Goal: Navigation & Orientation: Find specific page/section

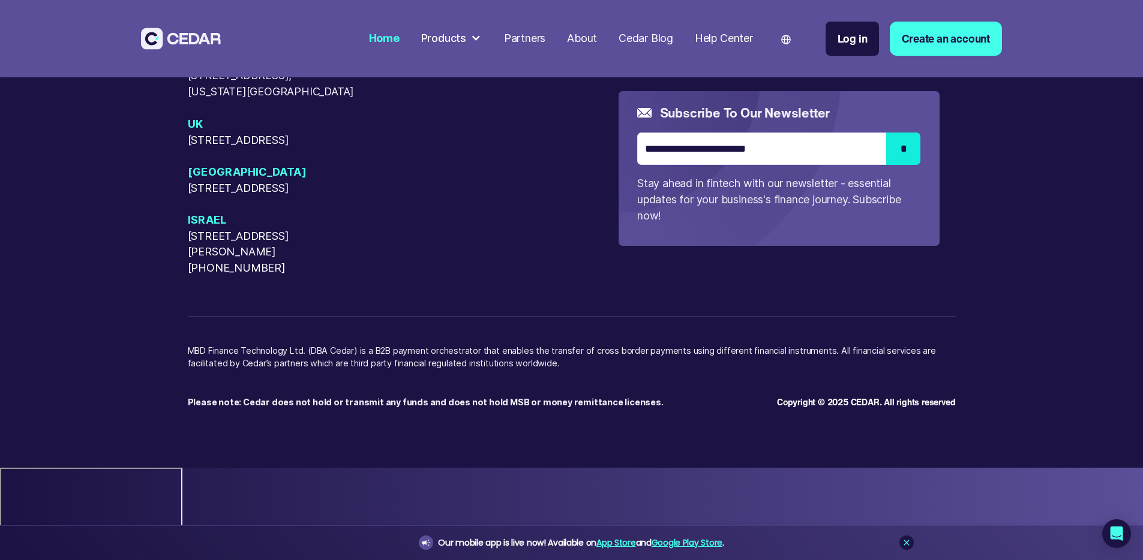
scroll to position [6322, 0]
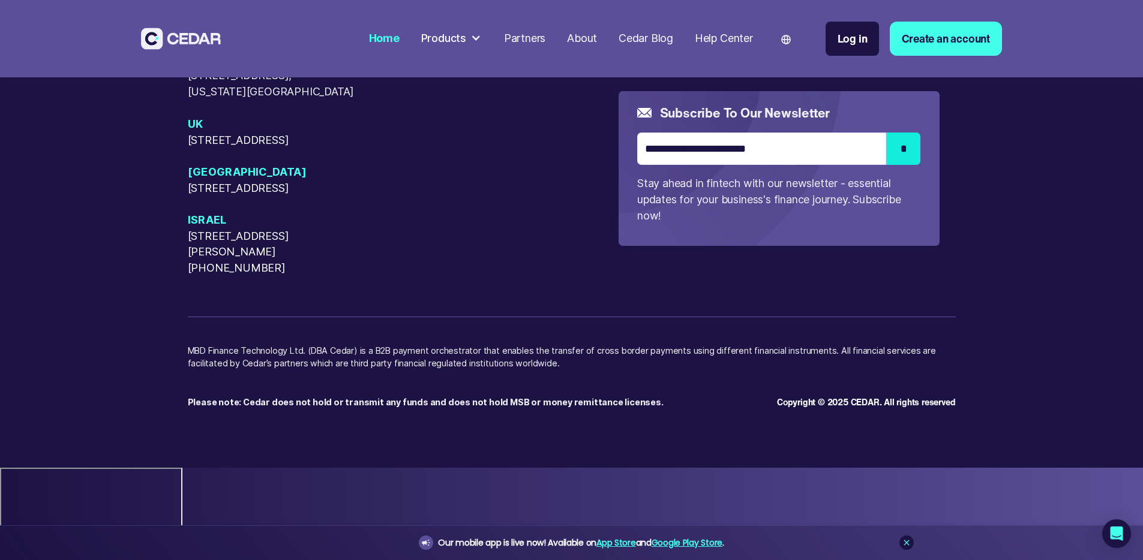
click at [550, 264] on div "USA 405 Cameron Sreet, Alexandria, Virginia, 22314 50 W 23rd Street, New York, …" at bounding box center [403, 140] width 431 height 272
click at [910, 545] on icon at bounding box center [906, 543] width 10 height 10
click at [528, 276] on div "USA 405 Cameron Sreet, Alexandria, Virginia, 22314 50 W 23rd Street, New York, …" at bounding box center [403, 140] width 431 height 272
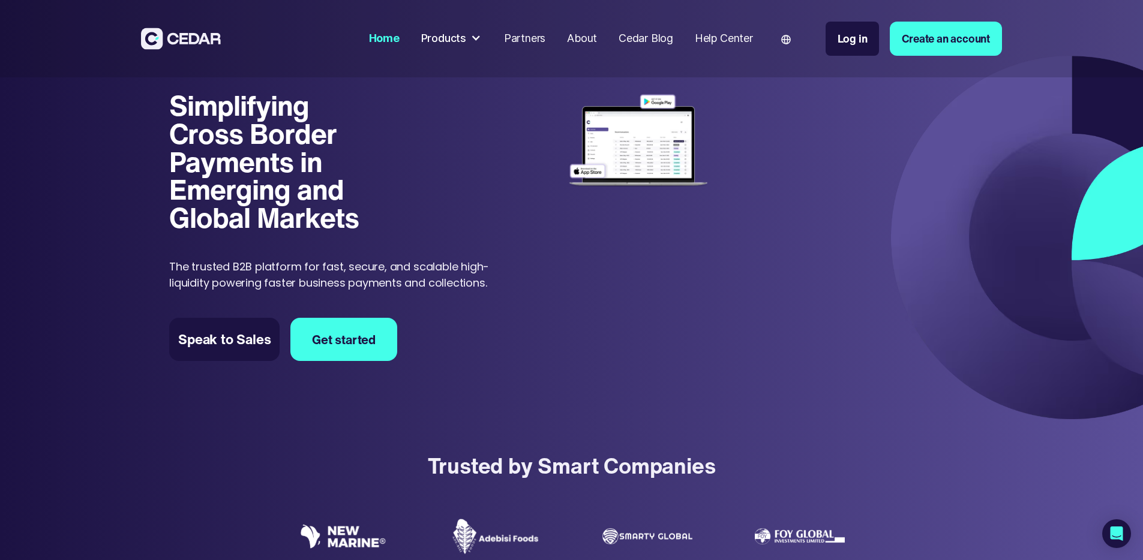
scroll to position [0, 0]
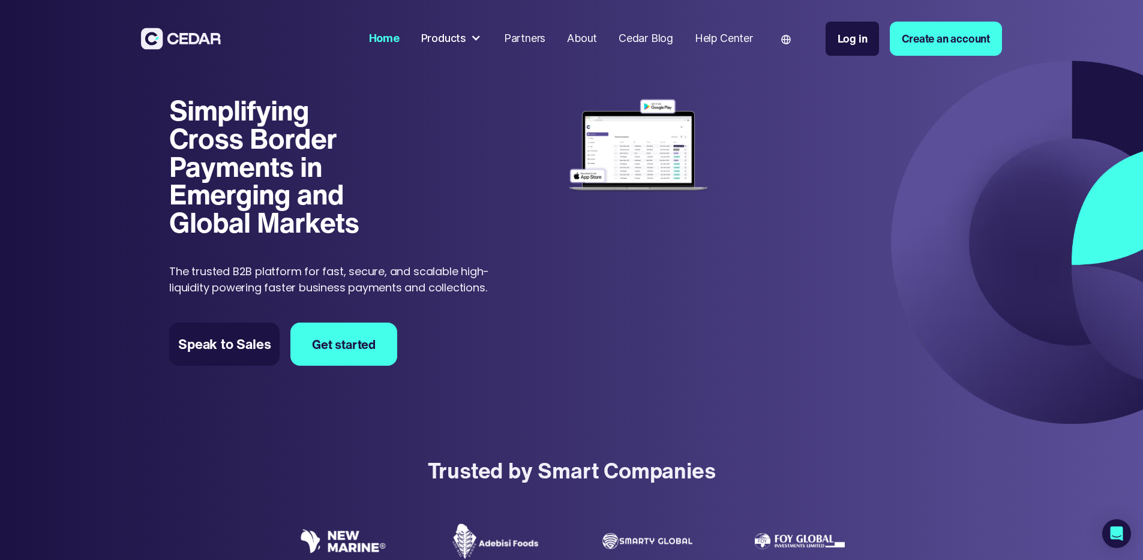
click at [466, 41] on div "Products" at bounding box center [443, 39] width 45 height 16
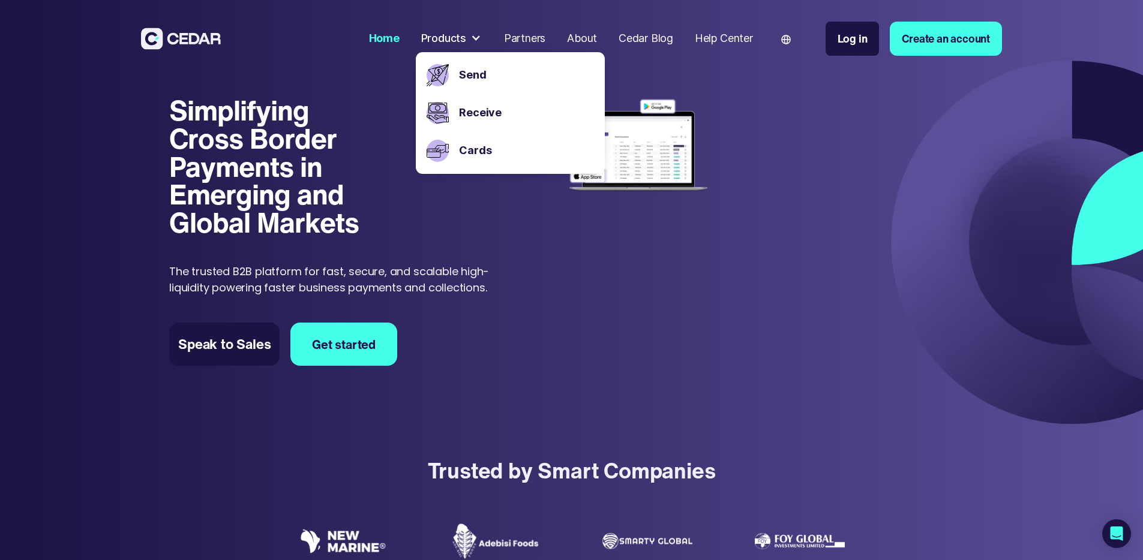
click at [481, 39] on div at bounding box center [475, 38] width 11 height 11
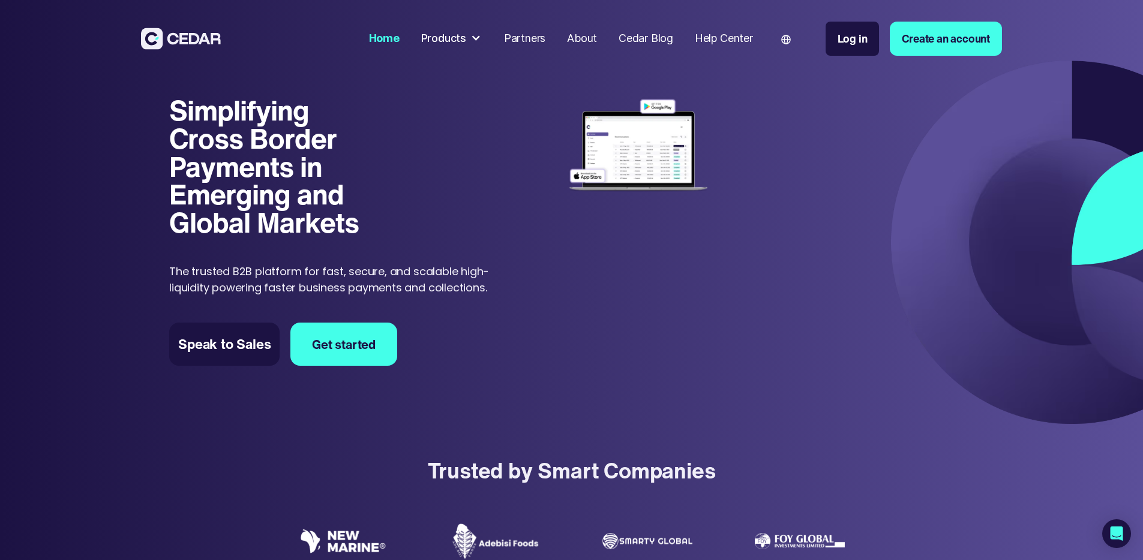
click at [597, 39] on div "About" at bounding box center [582, 39] width 30 height 16
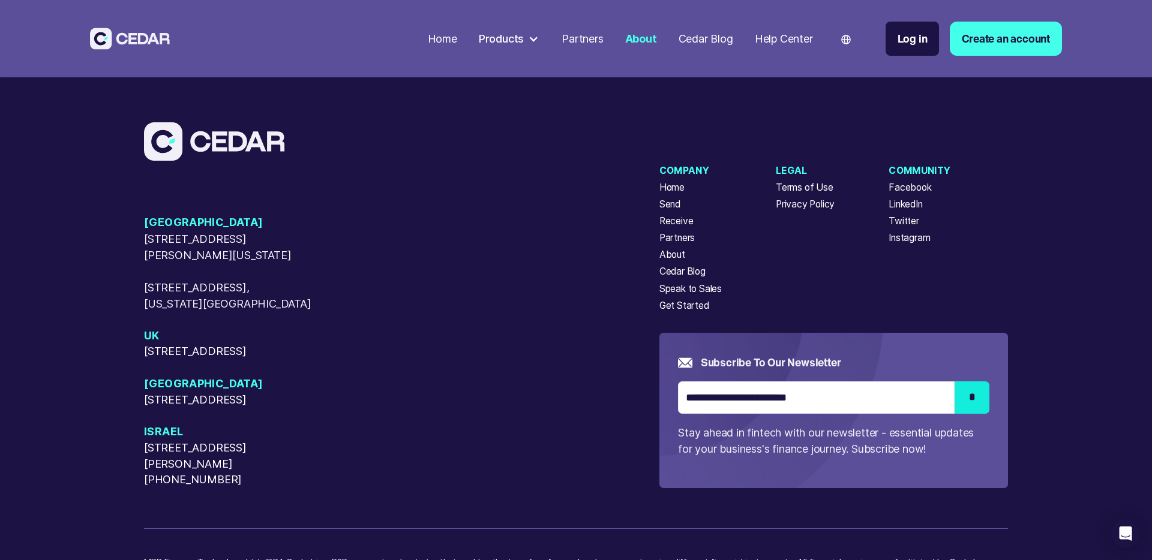
scroll to position [4088, 0]
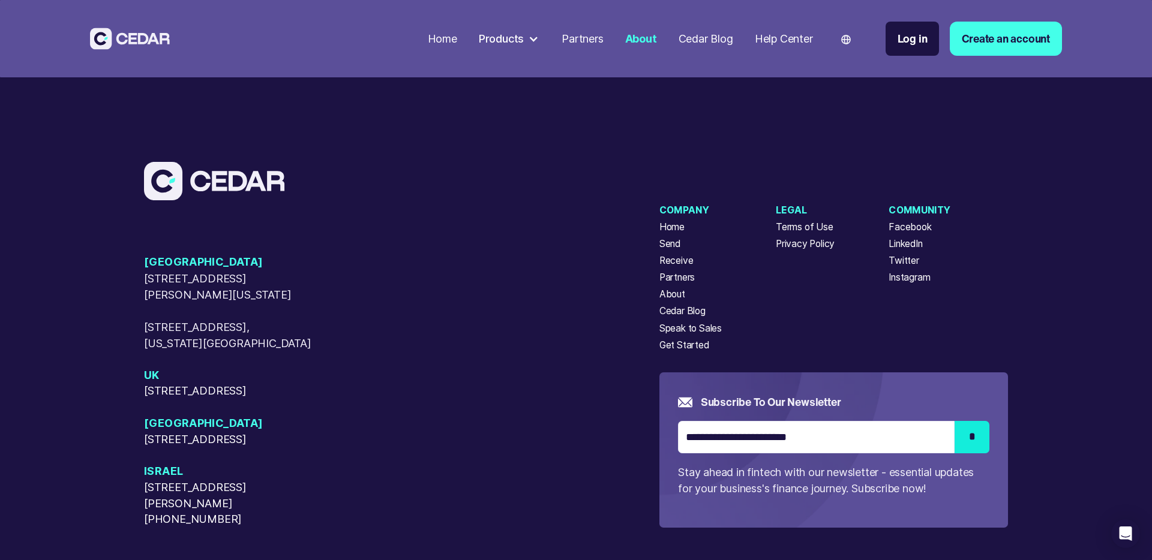
click at [588, 214] on div "USA 405 Cameron Sreet, Alexandria, Virginia, 22314 50 W 23rd Street, New York, …" at bounding box center [401, 345] width 515 height 366
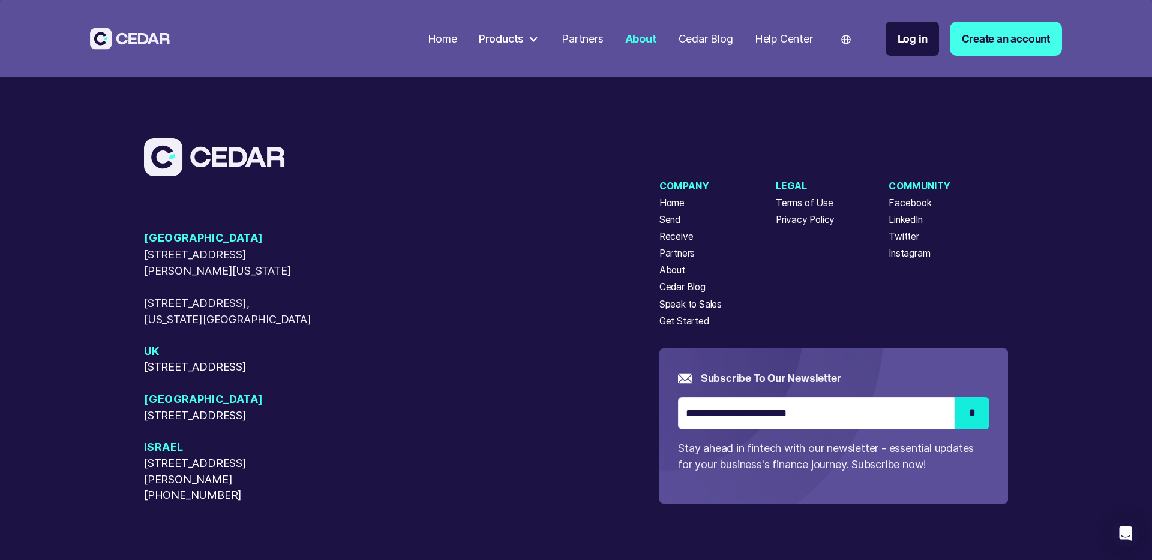
scroll to position [4165, 0]
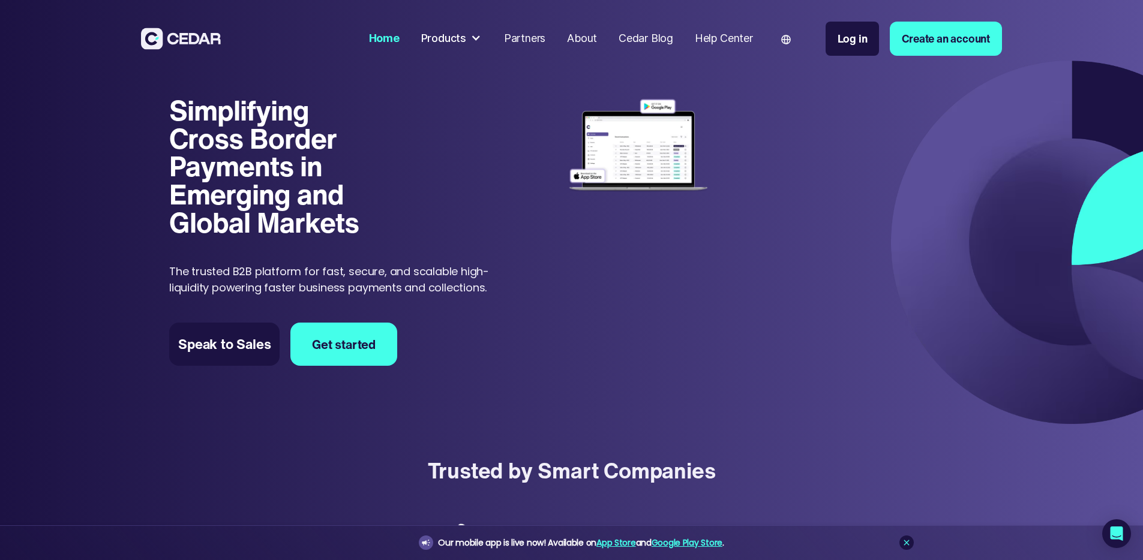
click at [466, 31] on div "Products" at bounding box center [443, 39] width 45 height 16
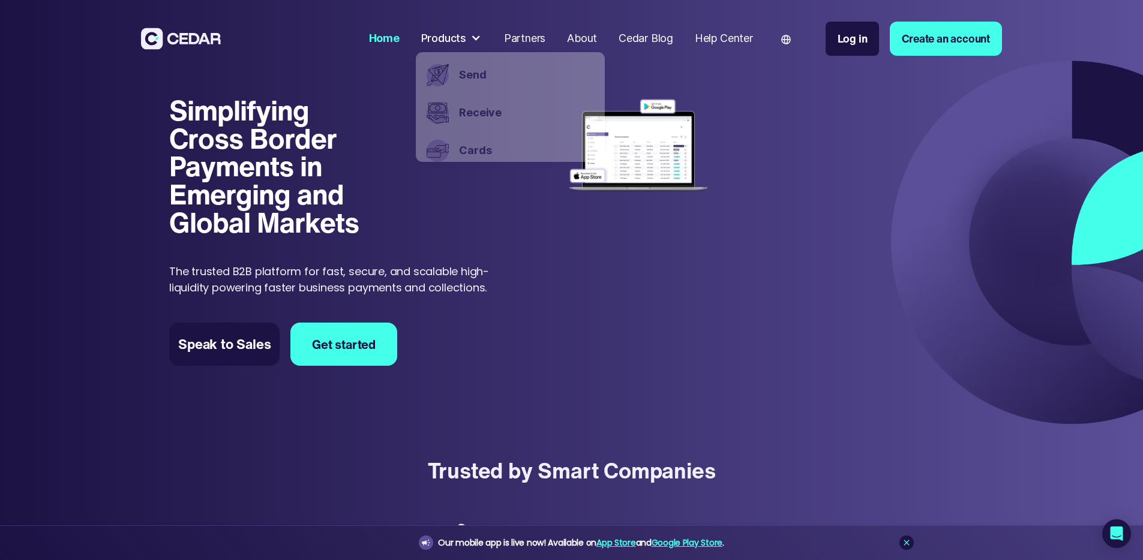
click at [466, 37] on div "Products" at bounding box center [443, 39] width 45 height 16
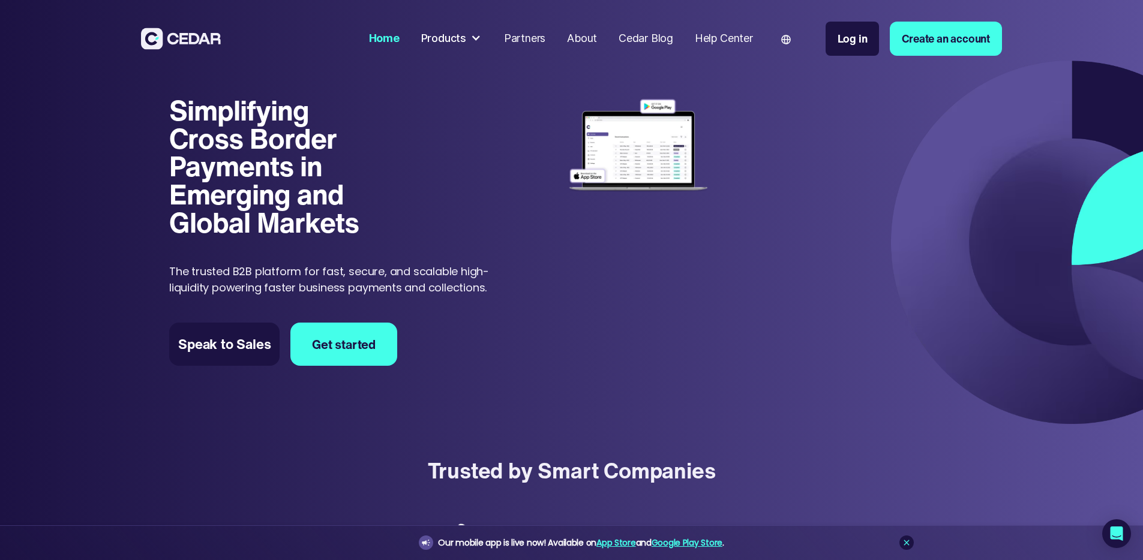
click at [466, 37] on div "Products" at bounding box center [443, 39] width 45 height 16
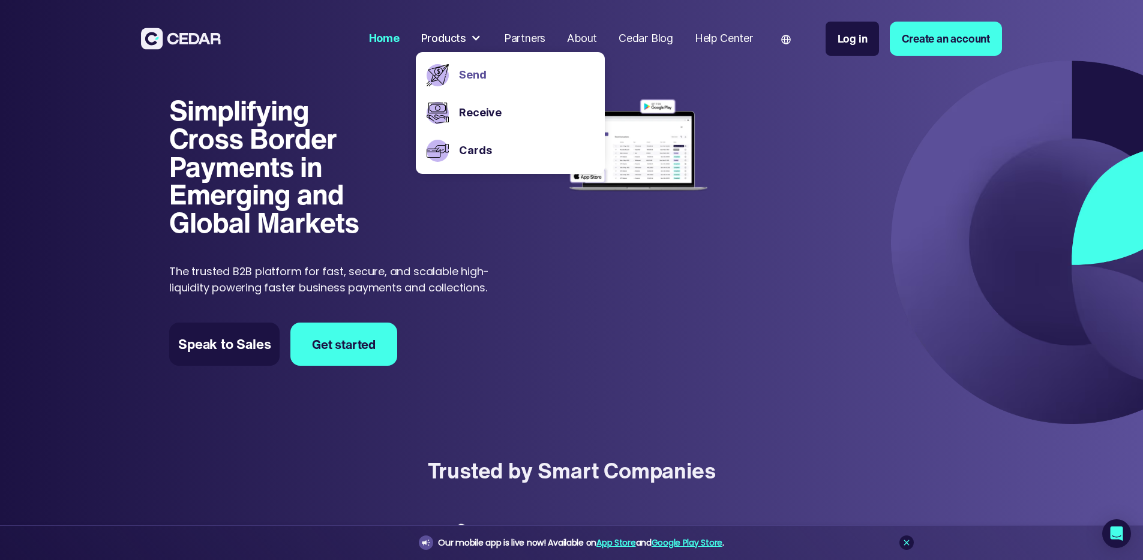
click at [525, 73] on link "Send" at bounding box center [526, 75] width 134 height 16
